Goal: Task Accomplishment & Management: Use online tool/utility

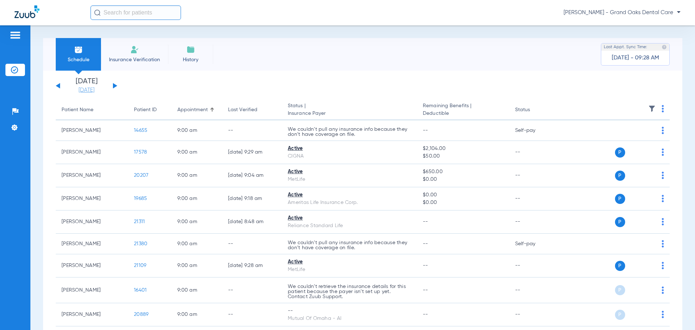
click at [88, 89] on link "[DATE]" at bounding box center [86, 90] width 43 height 7
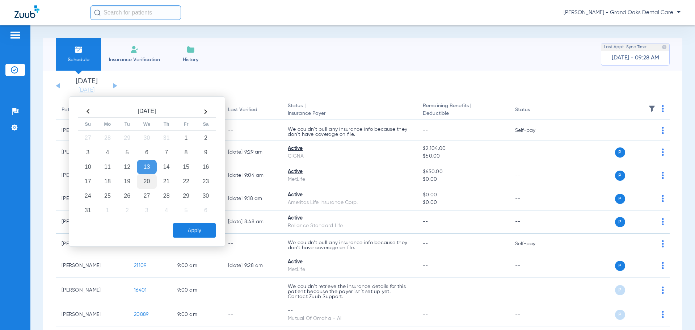
click at [149, 182] on td "20" at bounding box center [147, 181] width 20 height 14
click at [197, 230] on button "Apply" at bounding box center [194, 230] width 43 height 14
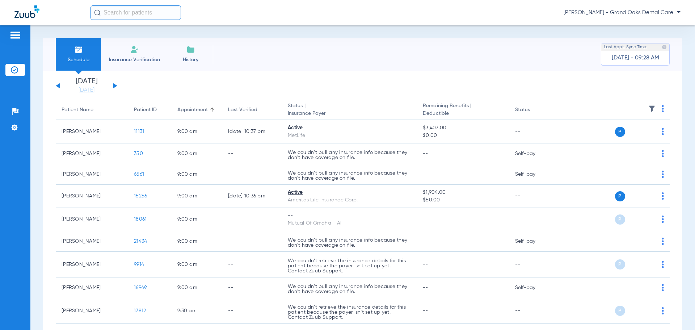
click at [648, 110] on img at bounding box center [651, 108] width 7 height 7
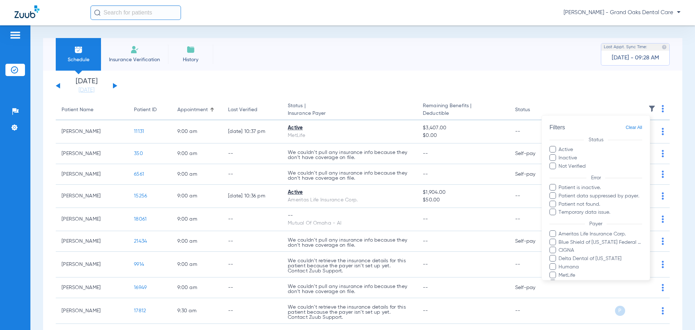
drag, startPoint x: 555, startPoint y: 165, endPoint x: 551, endPoint y: 159, distance: 7.6
click at [555, 165] on span at bounding box center [553, 166] width 7 height 7
click at [587, 164] on input "Not Verified" at bounding box center [587, 164] width 0 height 0
click at [551, 159] on span at bounding box center [553, 157] width 7 height 7
click at [578, 155] on input "Inactive" at bounding box center [578, 155] width 0 height 0
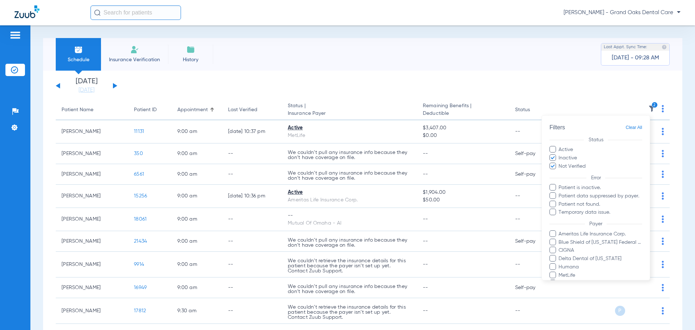
drag, startPoint x: 554, startPoint y: 169, endPoint x: 555, endPoint y: 176, distance: 6.2
click at [554, 169] on label "Not Verified" at bounding box center [596, 167] width 93 height 8
click at [587, 164] on input "Not Verified" at bounding box center [587, 164] width 0 height 0
click at [554, 168] on span at bounding box center [553, 166] width 7 height 7
click at [587, 164] on input "Not Verified" at bounding box center [587, 164] width 0 height 0
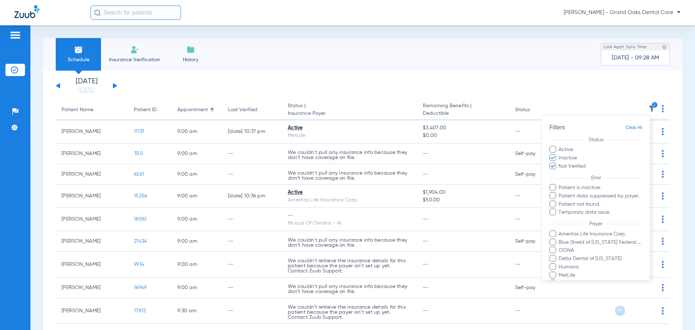
click at [557, 189] on label "Patient is inactive." at bounding box center [596, 188] width 93 height 8
click at [560, 193] on input "Patient is inactive." at bounding box center [560, 193] width 0 height 0
click at [555, 195] on span at bounding box center [553, 195] width 7 height 7
click at [560, 201] on input "Patient data suppressed by payer." at bounding box center [560, 201] width 0 height 0
click at [555, 207] on span at bounding box center [553, 204] width 7 height 7
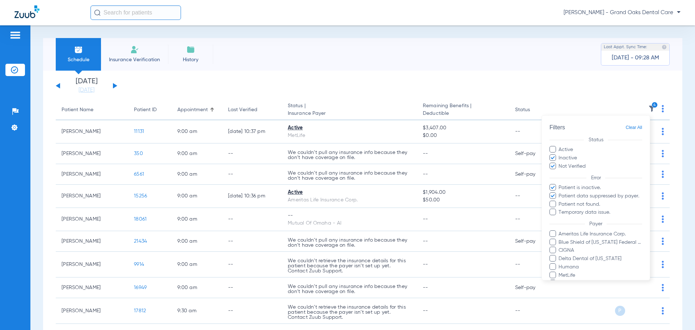
click at [560, 209] on input "Patient not found." at bounding box center [560, 209] width 0 height 0
click at [555, 212] on span at bounding box center [553, 212] width 7 height 7
click at [560, 217] on input "Temporary data issue." at bounding box center [560, 217] width 0 height 0
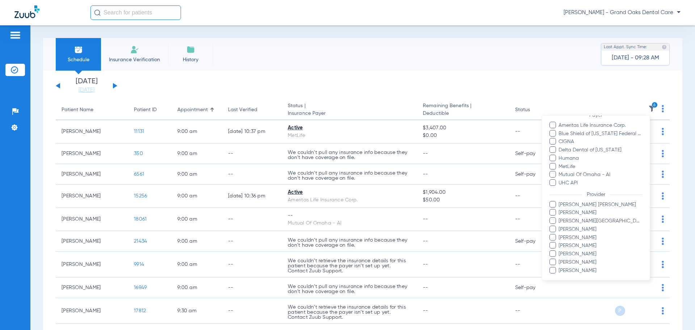
scroll to position [132, 0]
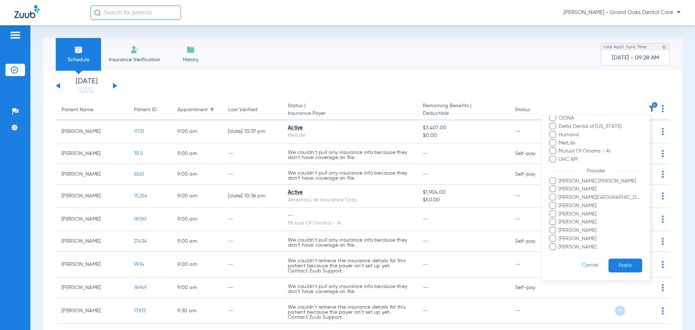
click at [627, 265] on button "Apply" at bounding box center [626, 265] width 34 height 14
